Goal: Task Accomplishment & Management: Use online tool/utility

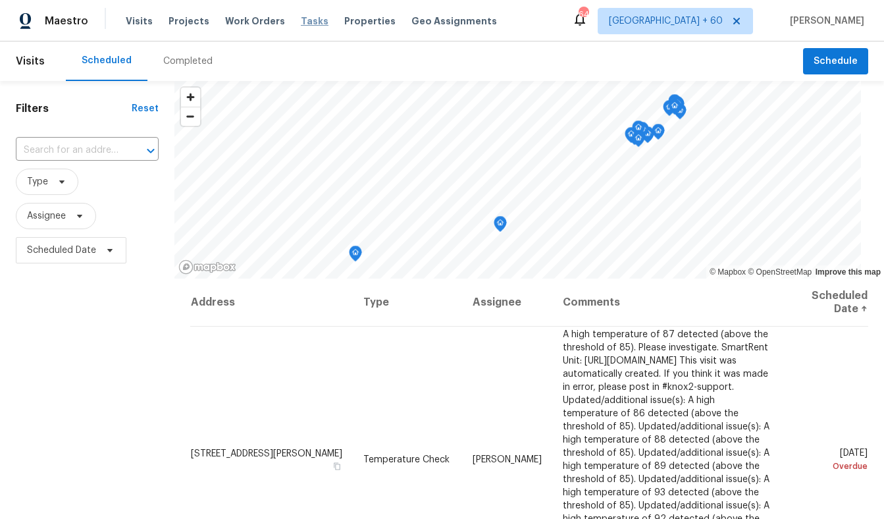
click at [301, 16] on span "Tasks" at bounding box center [315, 20] width 28 height 9
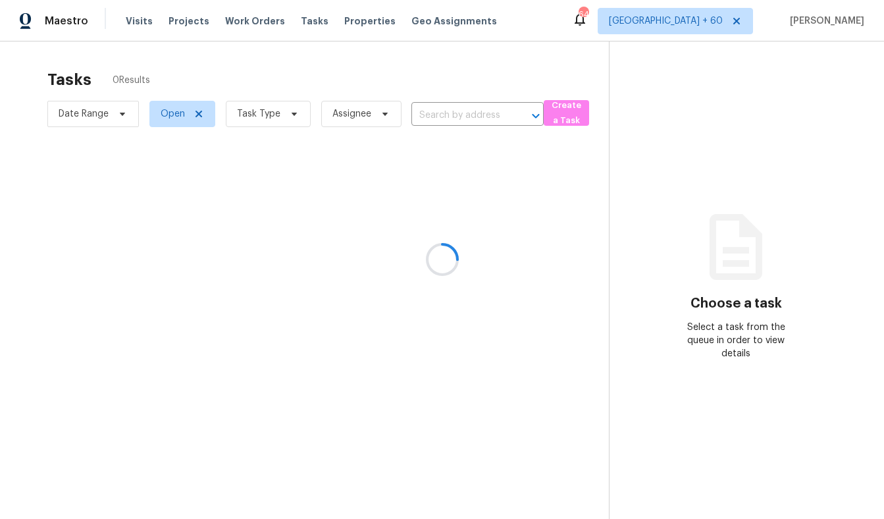
click at [167, 111] on div at bounding box center [442, 259] width 884 height 519
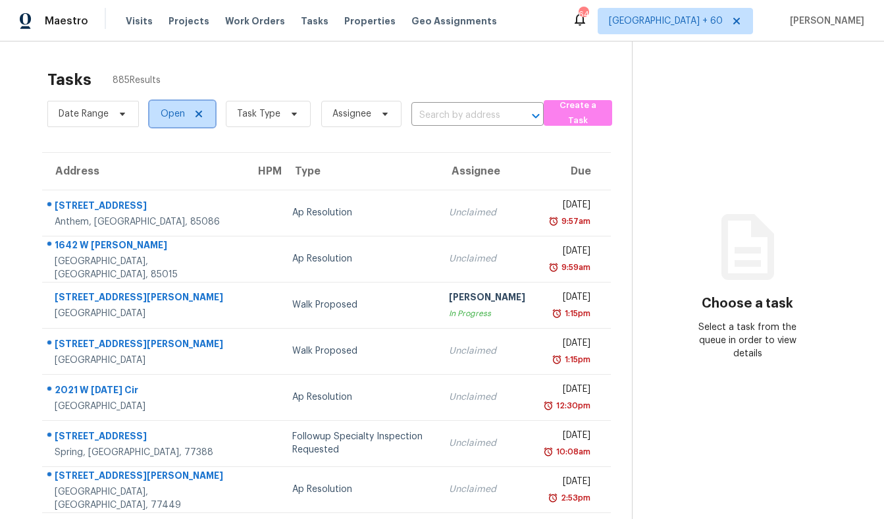
click at [158, 111] on span "Open" at bounding box center [182, 114] width 66 height 26
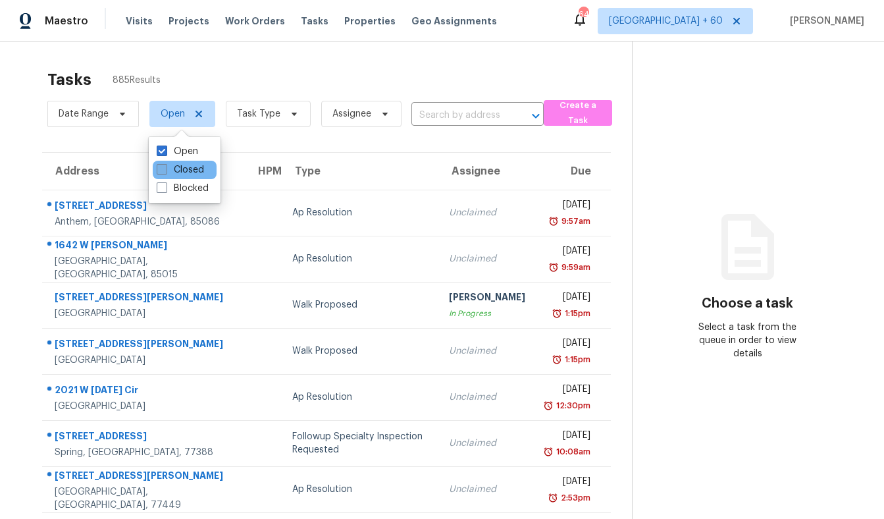
click at [173, 167] on label "Closed" at bounding box center [180, 169] width 47 height 13
click at [165, 167] on input "Closed" at bounding box center [161, 167] width 9 height 9
checkbox input "true"
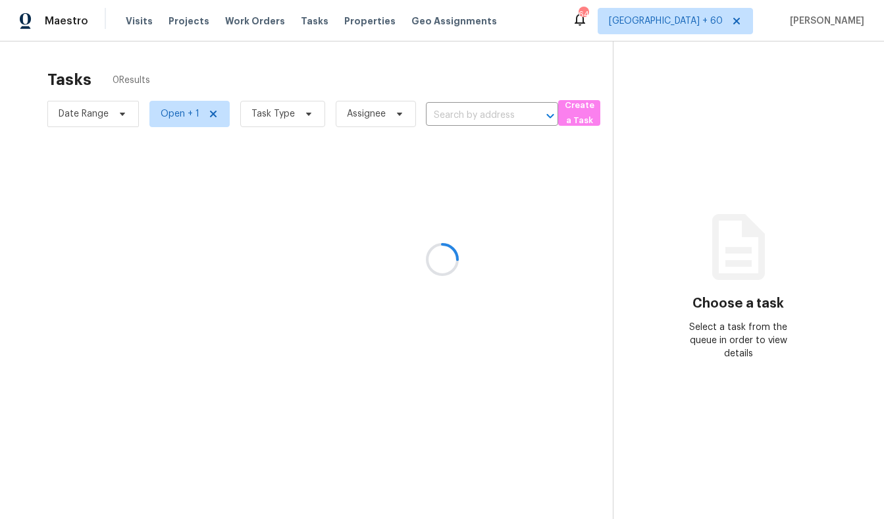
click at [243, 84] on div at bounding box center [442, 259] width 884 height 519
